Goal: Transaction & Acquisition: Purchase product/service

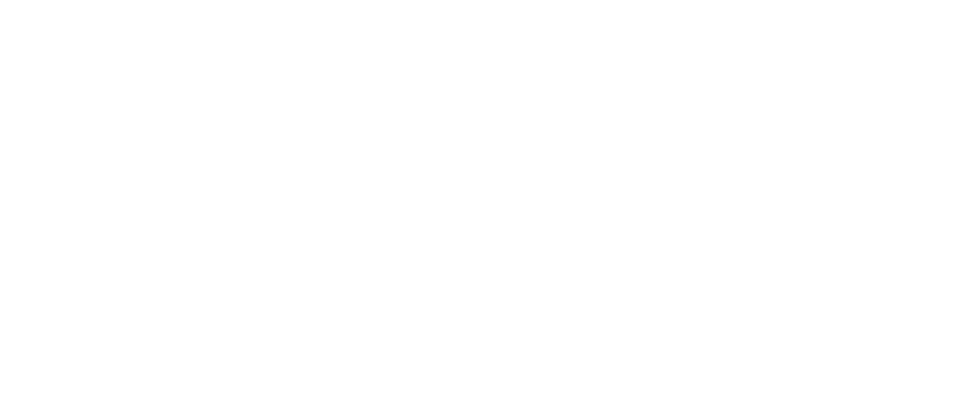
select select "*"
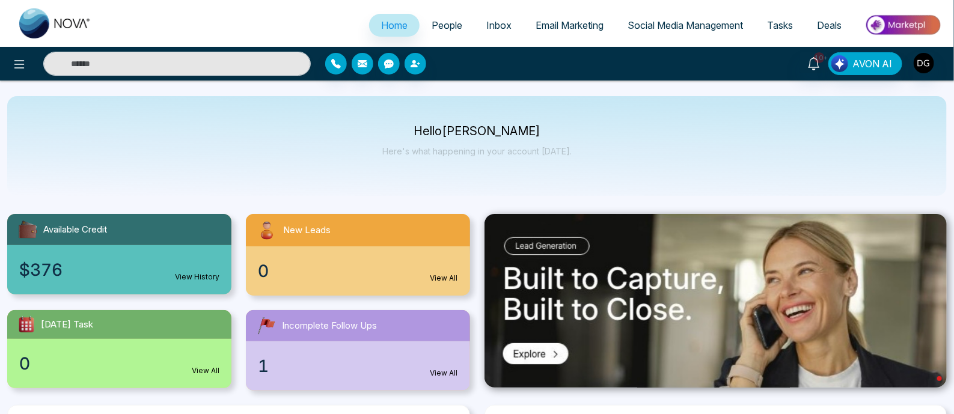
click at [907, 23] on img at bounding box center [902, 24] width 87 height 27
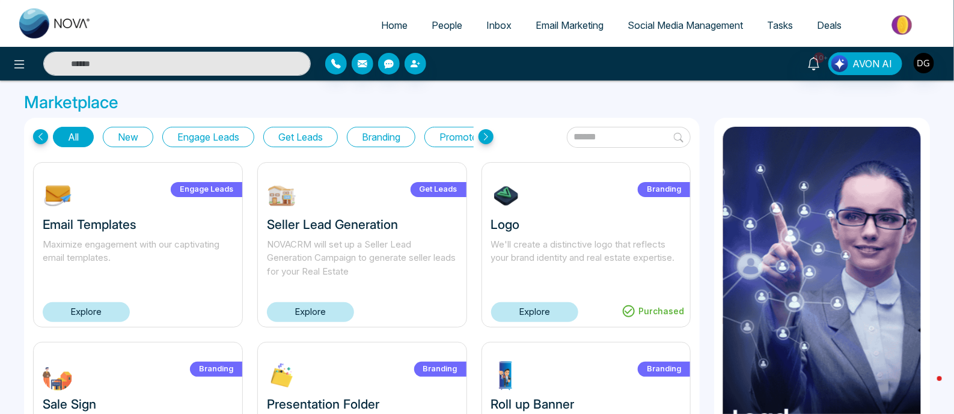
click at [138, 136] on button "New" at bounding box center [128, 137] width 50 height 20
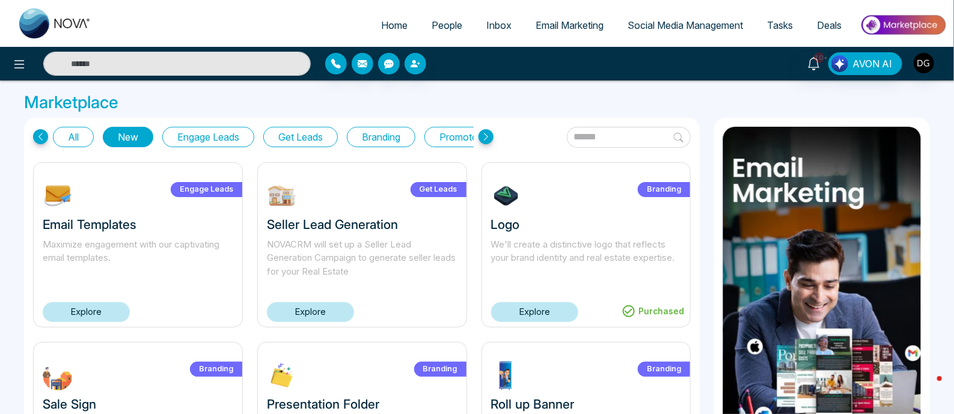
click at [186, 139] on button "Engage Leads" at bounding box center [208, 137] width 92 height 20
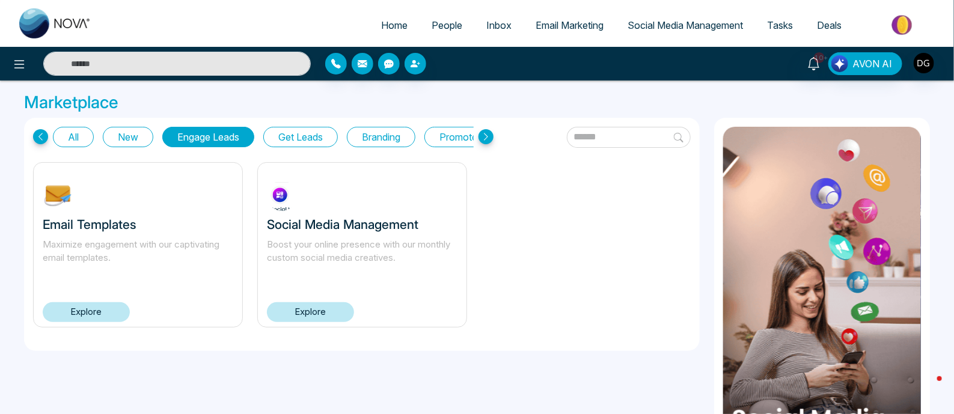
click at [81, 131] on button "All" at bounding box center [73, 137] width 41 height 20
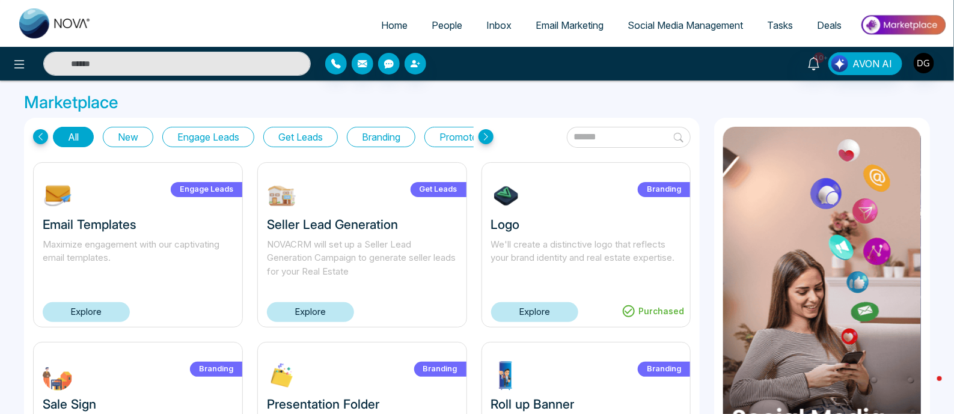
click at [484, 141] on icon at bounding box center [485, 136] width 15 height 15
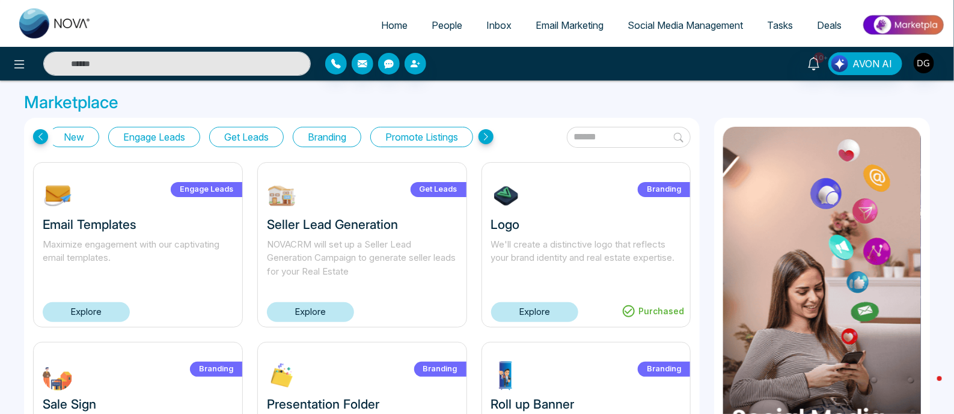
scroll to position [0, 59]
click at [385, 24] on span "Home" at bounding box center [394, 25] width 26 height 12
select select "*"
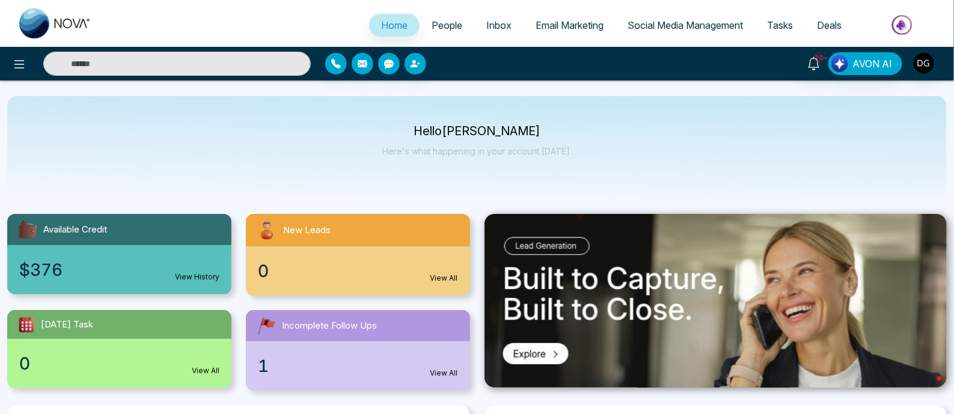
click at [903, 23] on img at bounding box center [902, 24] width 87 height 27
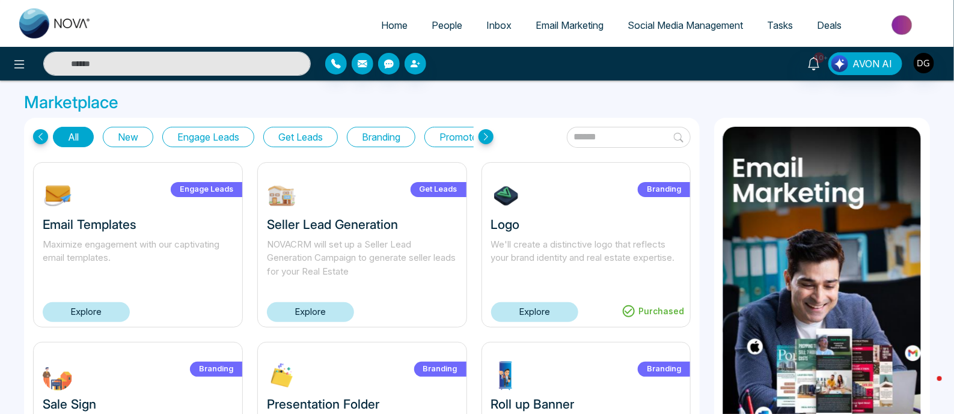
click at [486, 139] on icon at bounding box center [485, 136] width 15 height 15
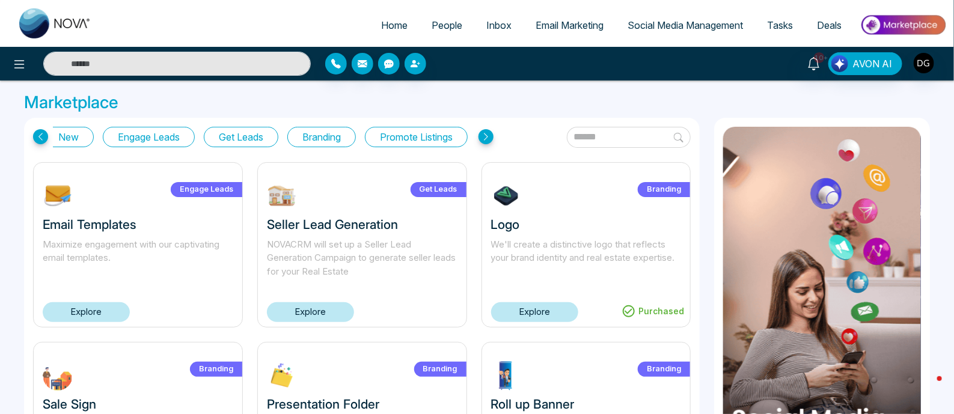
click at [486, 139] on icon at bounding box center [485, 136] width 15 height 15
drag, startPoint x: 100, startPoint y: 326, endPoint x: 99, endPoint y: 317, distance: 9.1
click at [99, 323] on div "Engage Leads Email Templates Maximize engagement with our captivating email tem…" at bounding box center [138, 244] width 210 height 165
click at [99, 311] on link "Explore" at bounding box center [86, 312] width 87 height 20
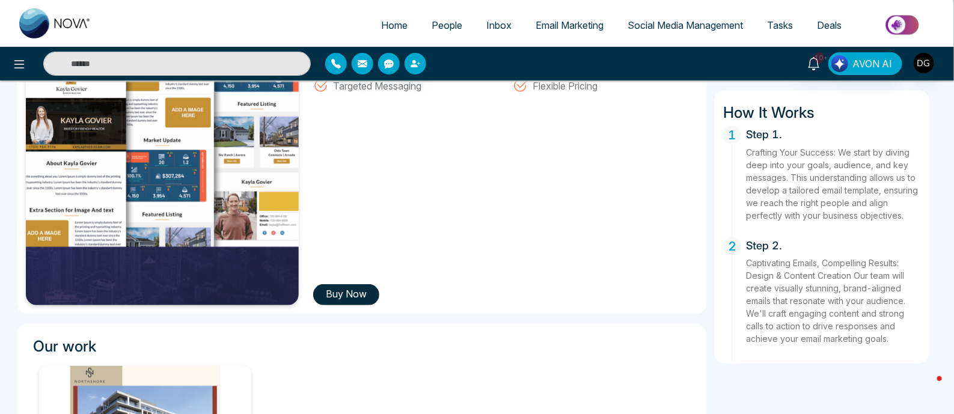
scroll to position [225, 0]
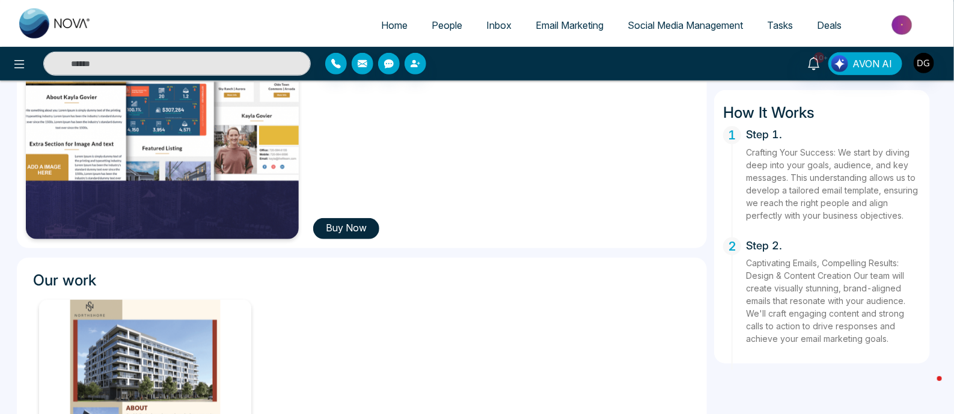
click at [353, 223] on button "Buy Now" at bounding box center [346, 228] width 66 height 21
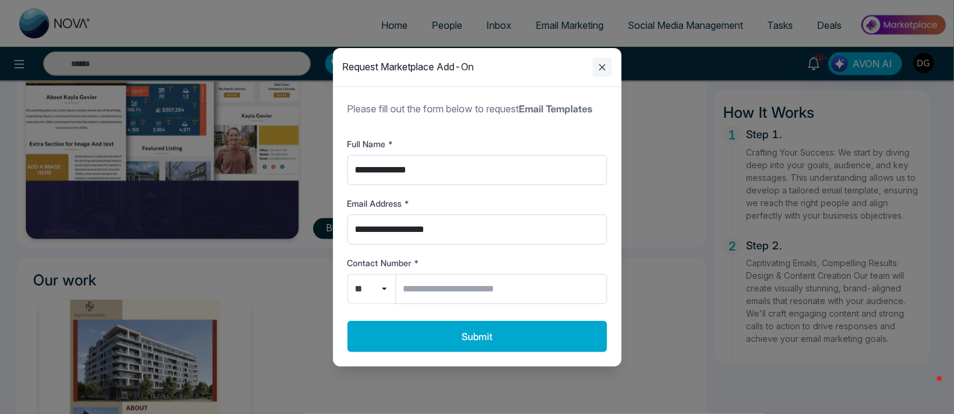
click at [599, 69] on icon "Close modal" at bounding box center [602, 67] width 14 height 14
